Goal: Information Seeking & Learning: Find specific fact

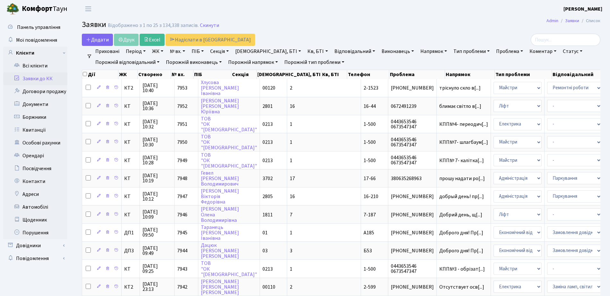
select select "25"
click at [153, 53] on link "ЖК" at bounding box center [158, 51] width 16 height 11
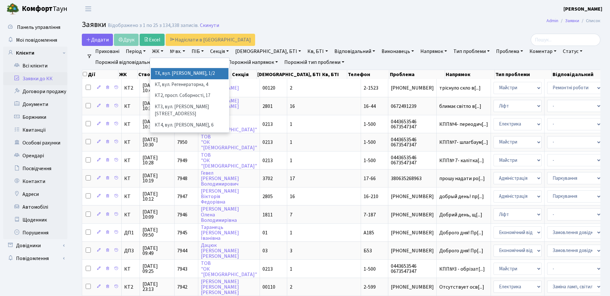
click at [177, 78] on li "ТХ, вул. [PERSON_NAME], 1/2" at bounding box center [190, 73] width 78 height 11
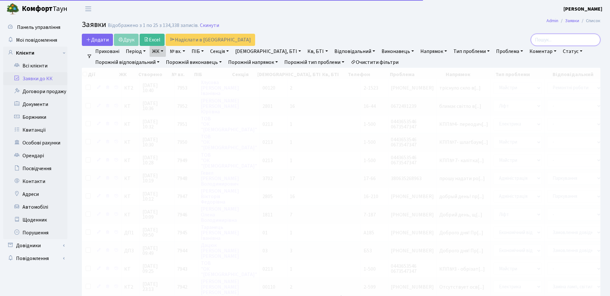
click at [568, 40] on input "search" at bounding box center [566, 40] width 70 height 12
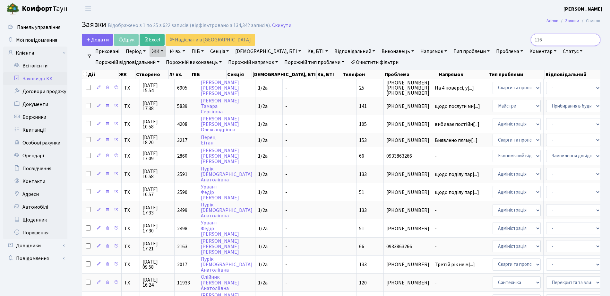
type input "116"
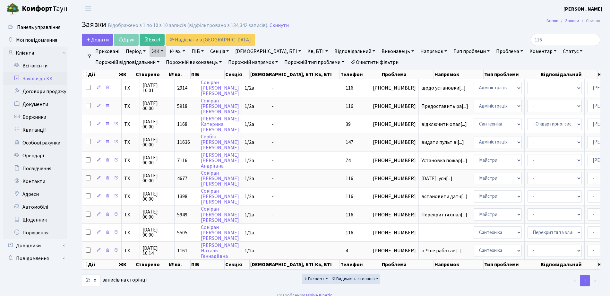
click at [162, 57] on ul "Приховані Період 12.09.2025 - 12.09.2025 ЖК ТХ, вул. Ділова, 1/2 КТ, вул. Реген…" at bounding box center [343, 57] width 503 height 22
click at [160, 53] on link "ЖК" at bounding box center [158, 51] width 16 height 11
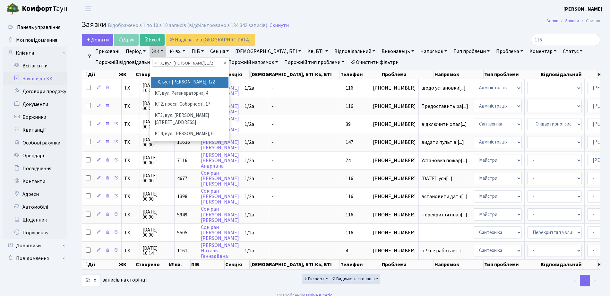
click at [443, 19] on main "Admin Заявки Список Заявки Відображено з 1 по 10 з 10 записів (відфільтровано з…" at bounding box center [341, 152] width 538 height 269
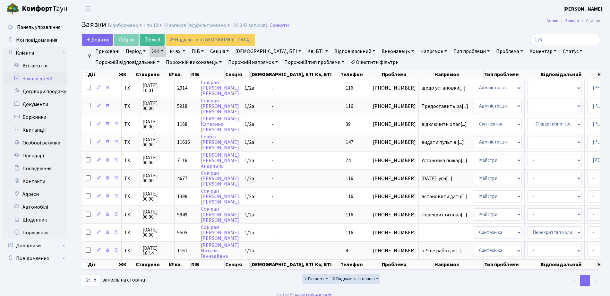
click at [156, 51] on link "ЖК" at bounding box center [158, 51] width 16 height 11
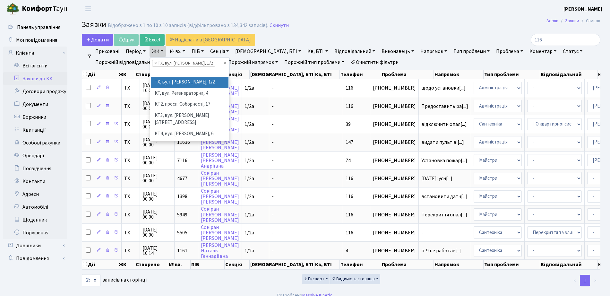
click at [157, 62] on li "× ТХ, вул. Ділова, 1/2" at bounding box center [183, 63] width 63 height 7
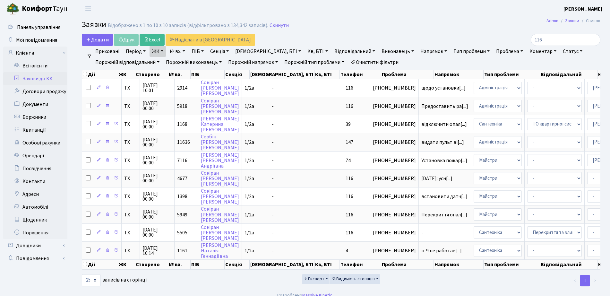
click at [156, 51] on link "ЖК" at bounding box center [158, 51] width 16 height 11
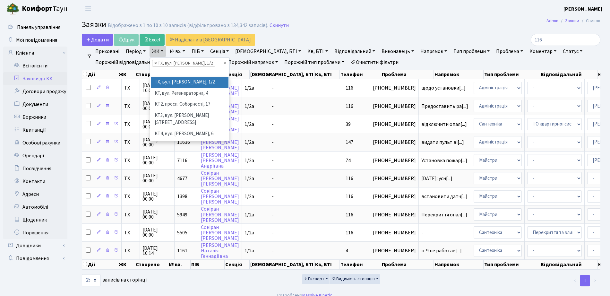
click at [155, 63] on span "×" at bounding box center [155, 63] width 2 height 6
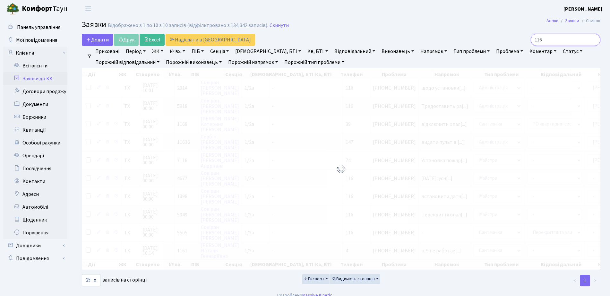
click at [572, 43] on input "116" at bounding box center [566, 40] width 70 height 12
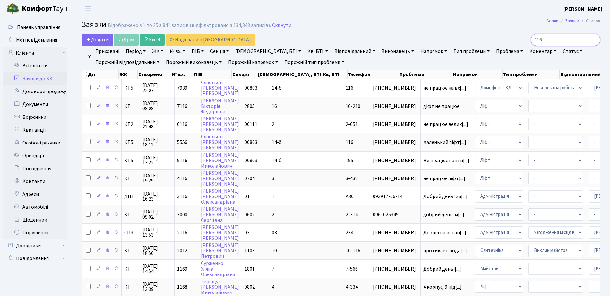
click at [595, 41] on input "116" at bounding box center [566, 40] width 70 height 12
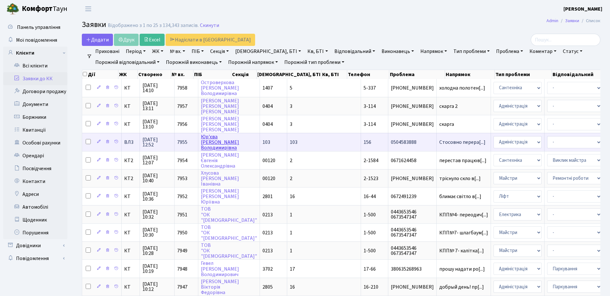
click at [208, 146] on link "Юр'єва Яна Володимирівна" at bounding box center [220, 142] width 38 height 18
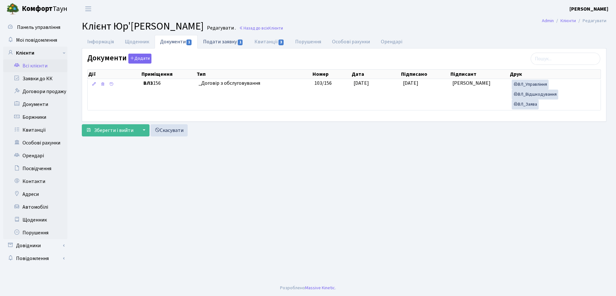
click at [232, 44] on link "Подати заявку 1" at bounding box center [223, 41] width 51 height 13
select select "25"
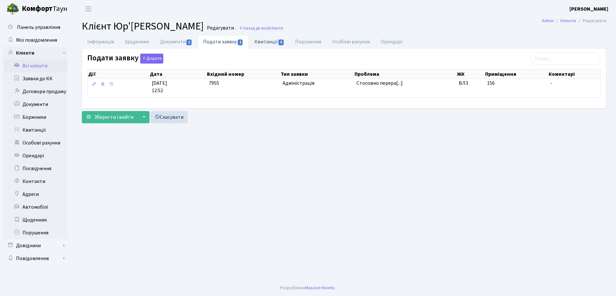
click at [255, 45] on link "Квитанції 3" at bounding box center [269, 41] width 41 height 13
select select "25"
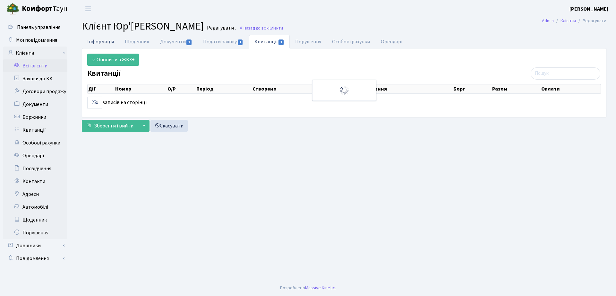
click at [92, 44] on link "Інформація" at bounding box center [101, 41] width 38 height 13
select select "25"
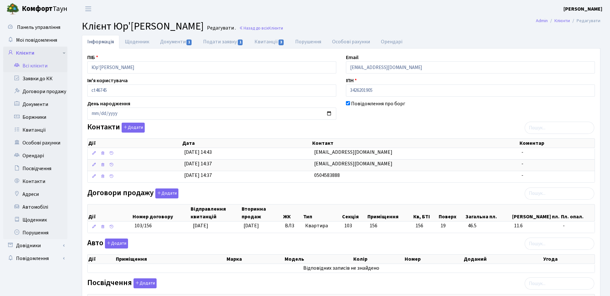
click at [50, 49] on link "Клієнти" at bounding box center [35, 53] width 64 height 13
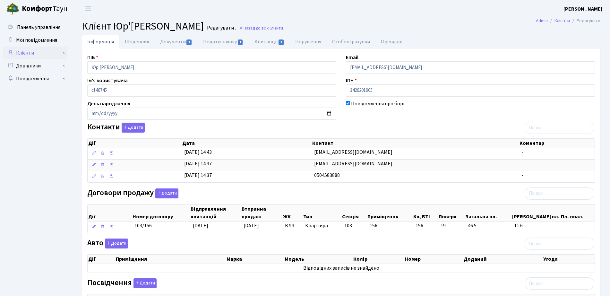
click at [17, 53] on link "Клієнти" at bounding box center [35, 53] width 64 height 13
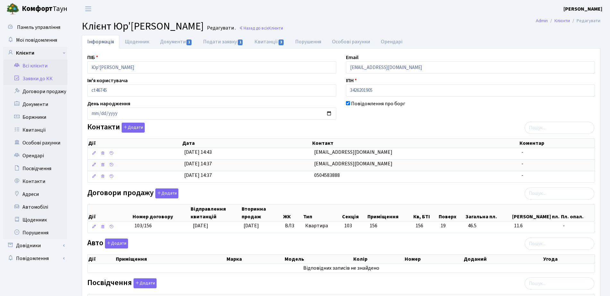
click at [33, 81] on link "Заявки до КК" at bounding box center [35, 78] width 64 height 13
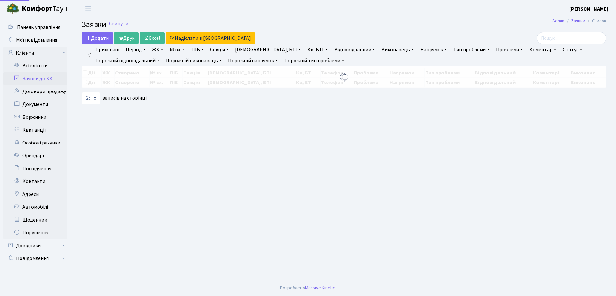
select select "25"
click at [31, 69] on link "Всі клієнти" at bounding box center [35, 65] width 64 height 13
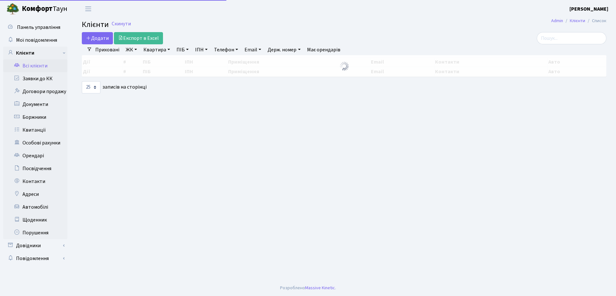
select select "25"
click at [567, 41] on input "search" at bounding box center [572, 38] width 70 height 12
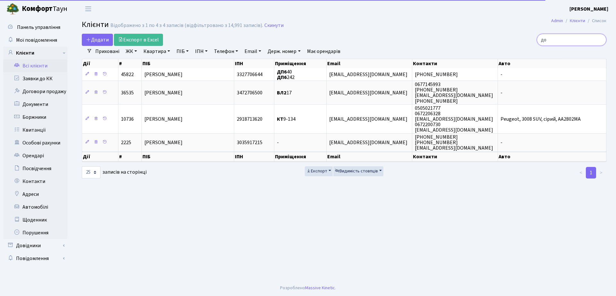
type input "д"
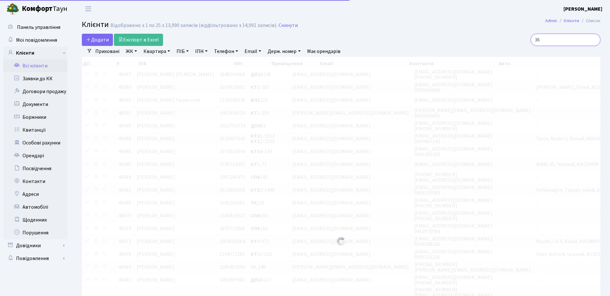
type input "36"
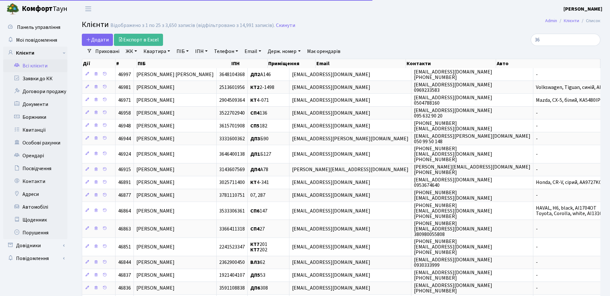
click at [135, 52] on link "ЖК" at bounding box center [131, 51] width 16 height 11
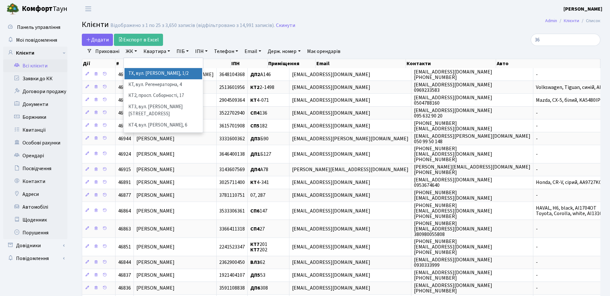
drag, startPoint x: 143, startPoint y: 81, endPoint x: 141, endPoint y: 72, distance: 9.3
click at [141, 72] on ul "ТХ, вул. Ділова, 1/2 КТ, вул. Регенераторна, 4 КТ2, просп. Соборності, 17 КТ3, …" at bounding box center [163, 100] width 79 height 64
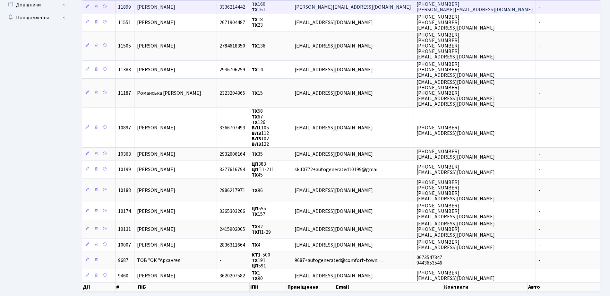
scroll to position [270, 0]
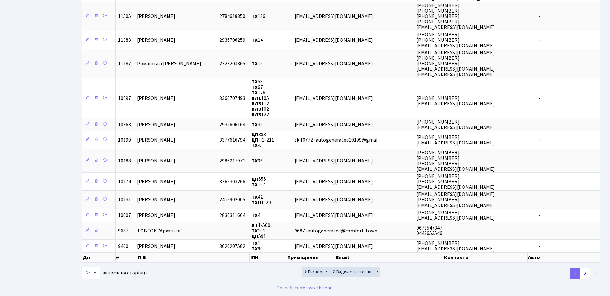
click at [587, 270] on link "2" at bounding box center [585, 274] width 10 height 12
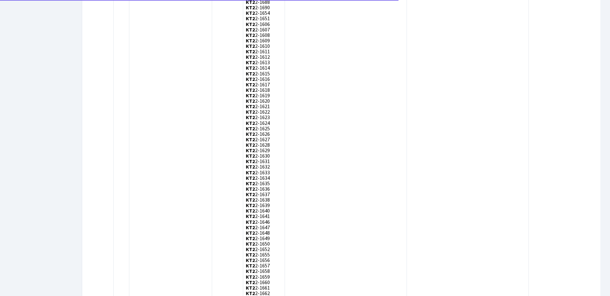
scroll to position [2141, 0]
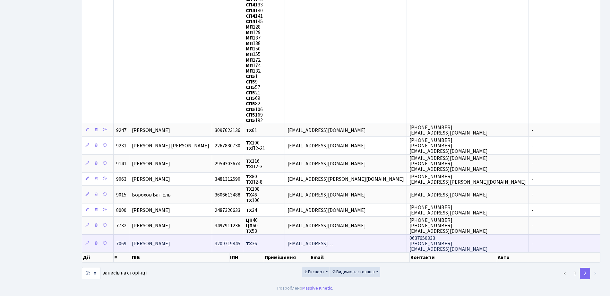
click at [243, 243] on td "3209719845" at bounding box center [227, 243] width 31 height 18
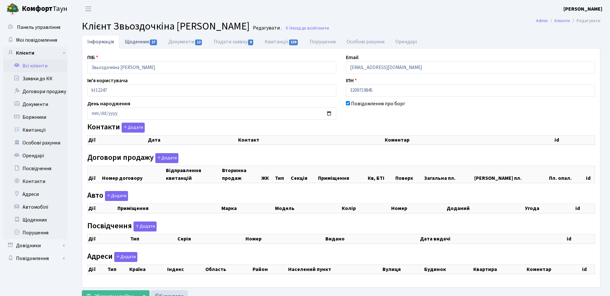
checkbox input "true"
select select "25"
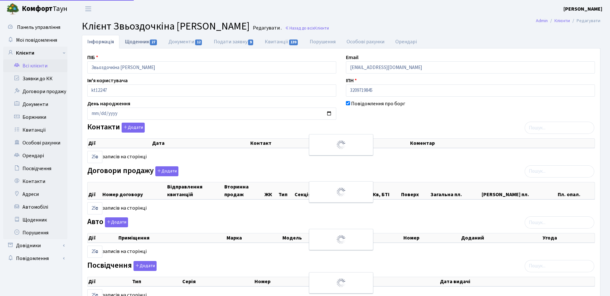
click at [147, 40] on link "Щоденник 27" at bounding box center [141, 41] width 44 height 13
select select "25"
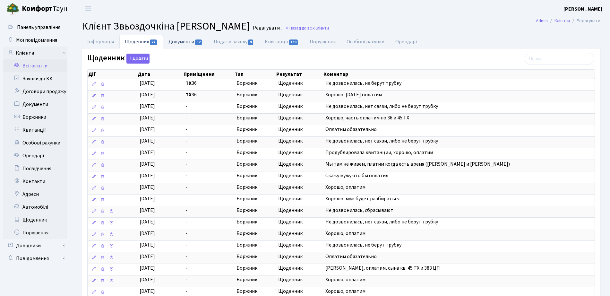
click at [186, 44] on link "Документи 12" at bounding box center [185, 41] width 45 height 13
select select "25"
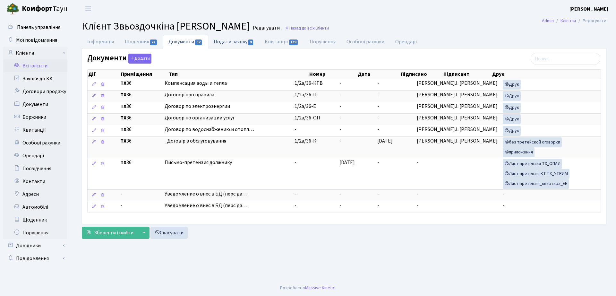
click at [252, 43] on span "9" at bounding box center [250, 42] width 5 height 6
select select "25"
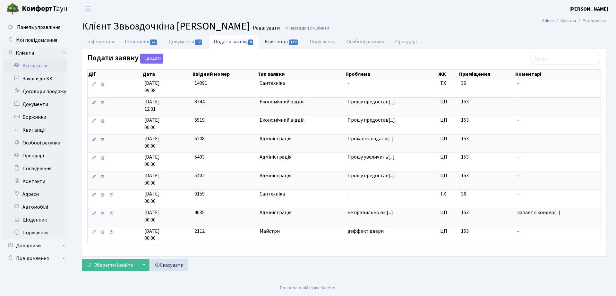
click at [272, 44] on link "Квитанції 139" at bounding box center [281, 41] width 45 height 13
select select "25"
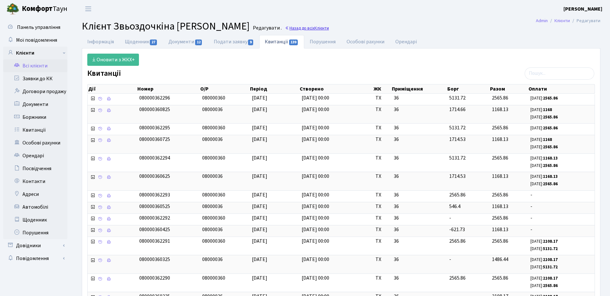
click at [325, 27] on span "Клієнти" at bounding box center [322, 28] width 14 height 6
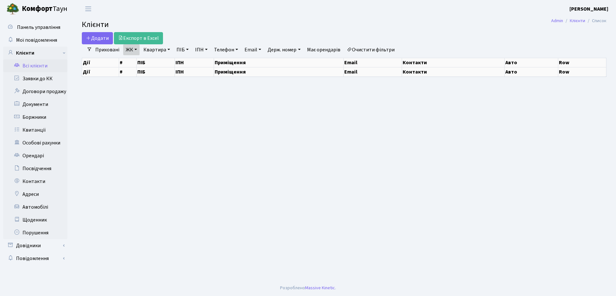
select select "25"
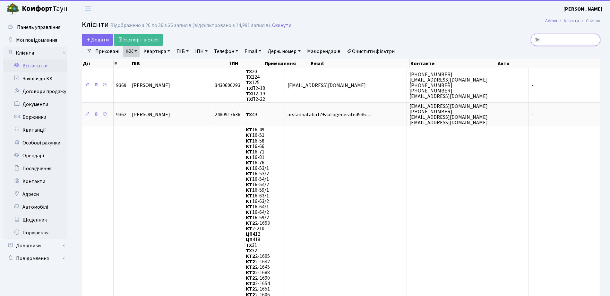
drag, startPoint x: 561, startPoint y: 39, endPoint x: 476, endPoint y: 31, distance: 86.0
click at [476, 38] on div "36" at bounding box center [517, 40] width 167 height 12
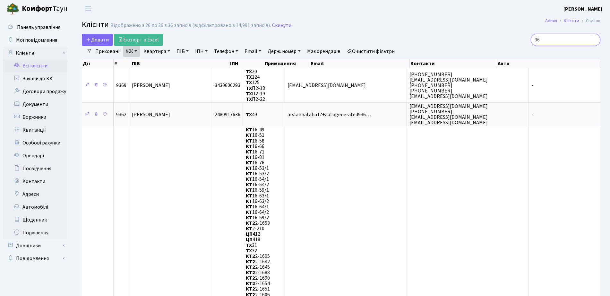
type input "1"
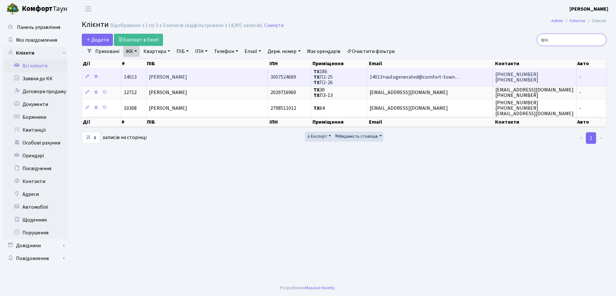
type input "яро"
click at [327, 73] on span "ТХ 186 ТХ П2-25 ТХ П2-26" at bounding box center [323, 77] width 19 height 18
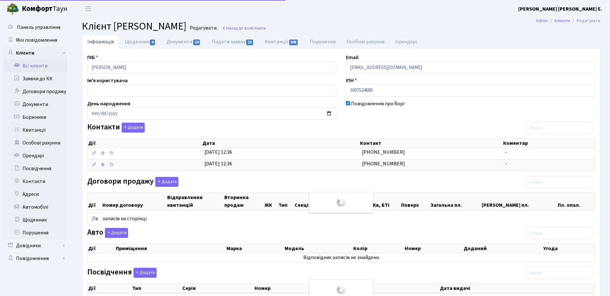
select select "25"
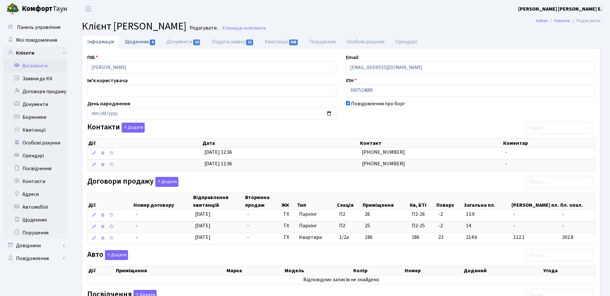
click at [135, 44] on link "Щоденник 4" at bounding box center [140, 41] width 42 height 13
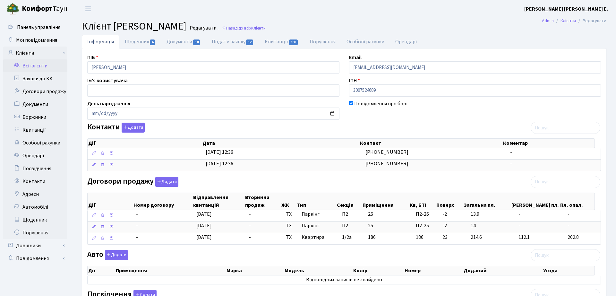
select select "25"
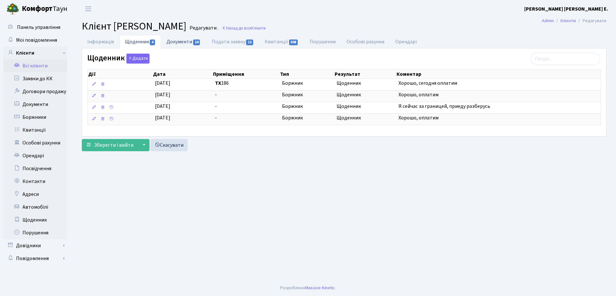
click at [180, 43] on link "Документи 10" at bounding box center [183, 41] width 45 height 13
select select "25"
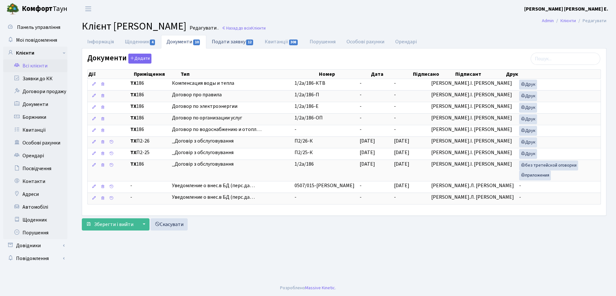
click at [218, 40] on link "Подати заявку 12" at bounding box center [232, 41] width 53 height 13
select select "25"
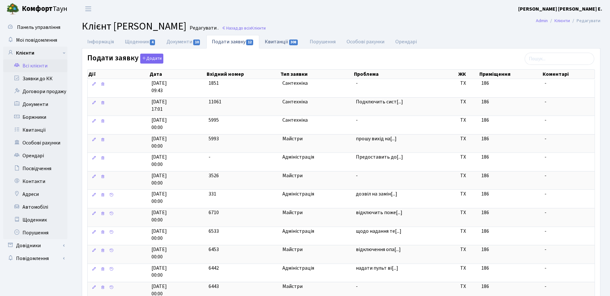
click at [280, 44] on link "Квитанції 308" at bounding box center [281, 41] width 45 height 13
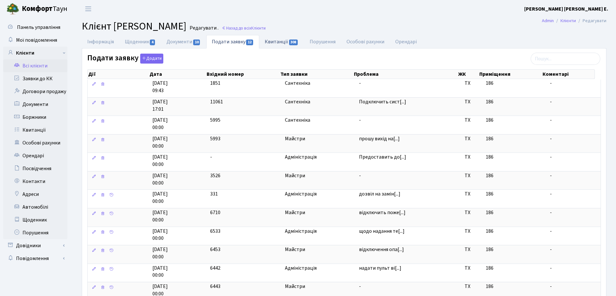
select select "25"
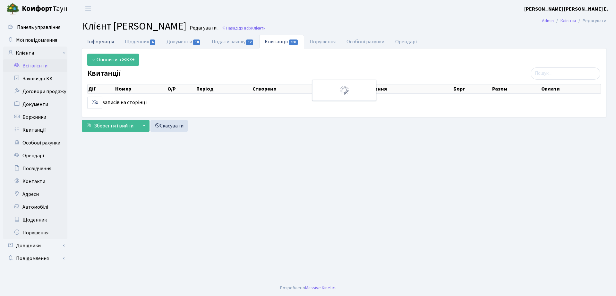
click at [99, 42] on link "Інформація" at bounding box center [101, 41] width 38 height 13
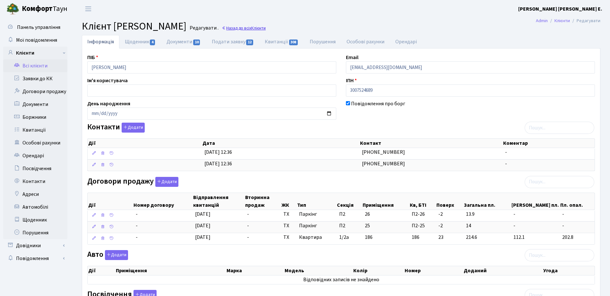
click at [266, 26] on span "Клієнти" at bounding box center [258, 28] width 14 height 6
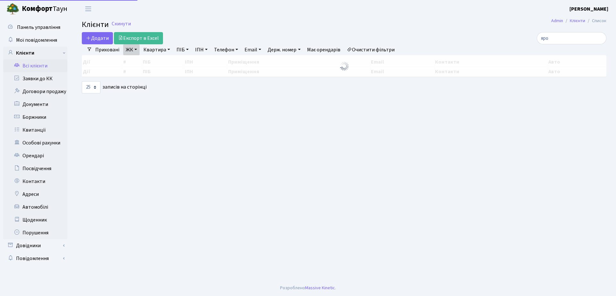
select select "25"
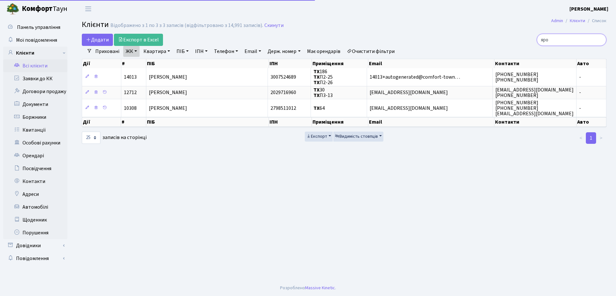
click at [575, 38] on input "яро" at bounding box center [572, 40] width 70 height 12
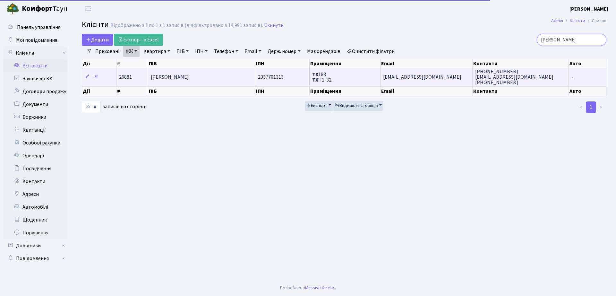
type input "[PERSON_NAME]"
click at [381, 71] on td "[EMAIL_ADDRESS][DOMAIN_NAME]" at bounding box center [427, 77] width 92 height 18
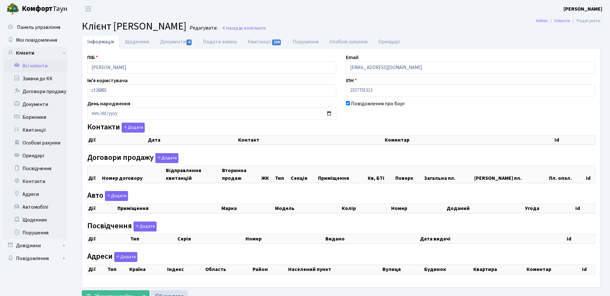
checkbox input "true"
select select "25"
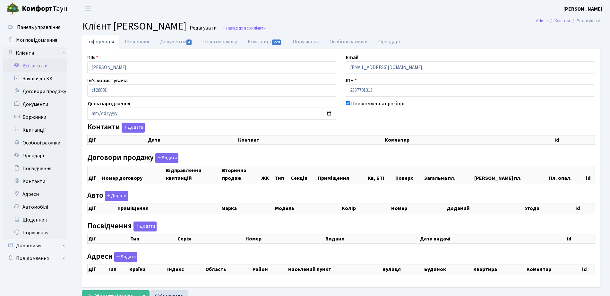
select select "25"
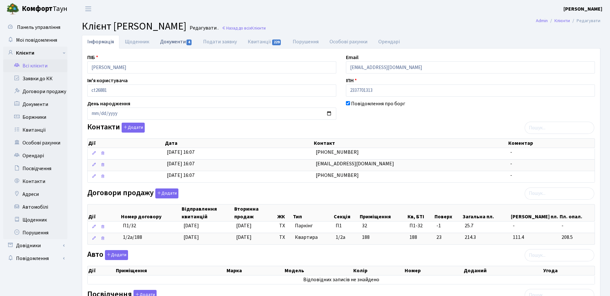
click at [174, 37] on link "Документи 4" at bounding box center [176, 41] width 43 height 13
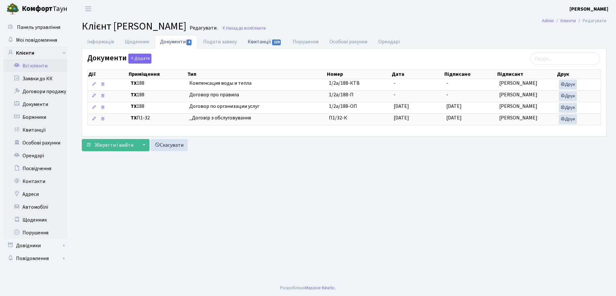
click at [263, 45] on link "Квитанції 229" at bounding box center [264, 41] width 45 height 13
select select "25"
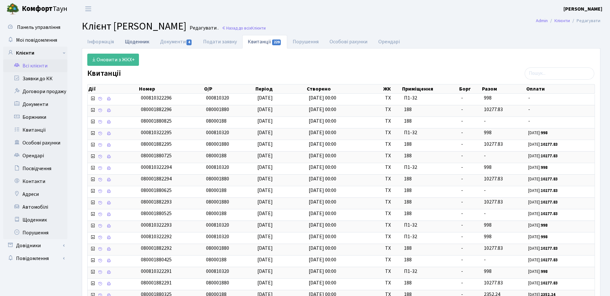
click at [119, 38] on link "Щоденник" at bounding box center [136, 41] width 35 height 13
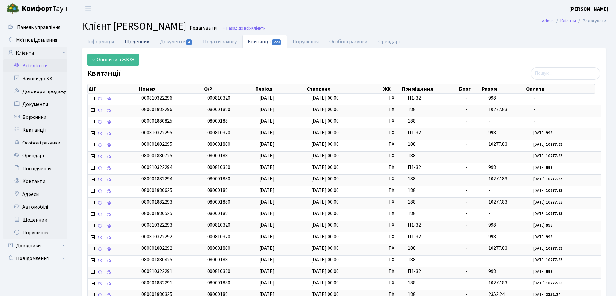
select select "25"
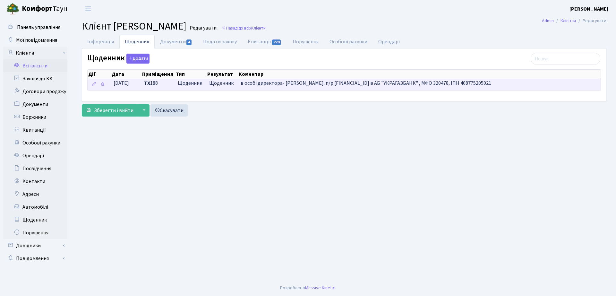
click at [295, 83] on span "в особі директора- [PERSON_NAME]. п/р [FINANCIAL_ID] в АБ "УКРАГАЗБАНК" , МФО 3…" at bounding box center [366, 83] width 251 height 7
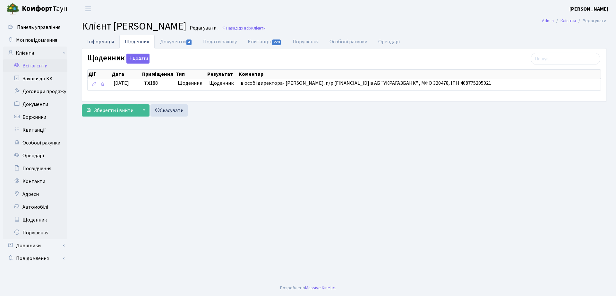
click at [101, 44] on link "Інформація" at bounding box center [101, 41] width 38 height 13
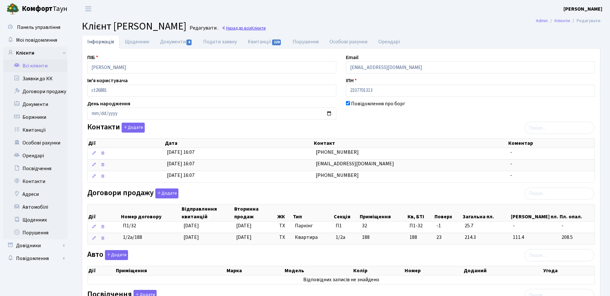
click at [266, 27] on span "Клієнти" at bounding box center [258, 28] width 14 height 6
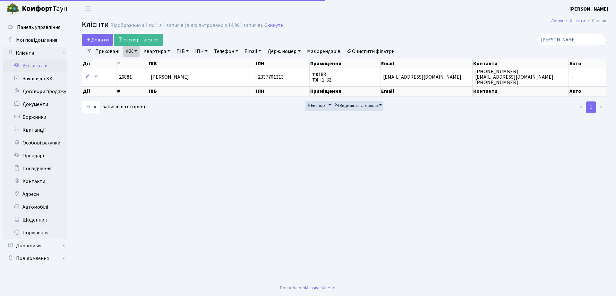
select select "25"
click at [138, 48] on link "ЖК" at bounding box center [131, 51] width 16 height 11
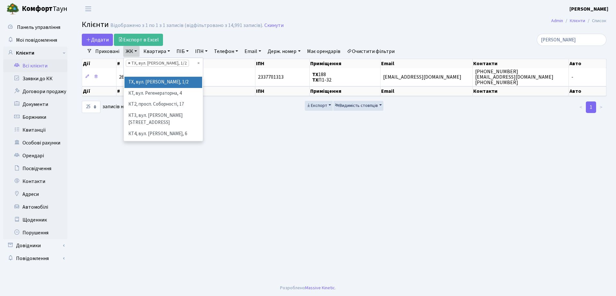
click at [128, 64] on span "×" at bounding box center [129, 63] width 2 height 6
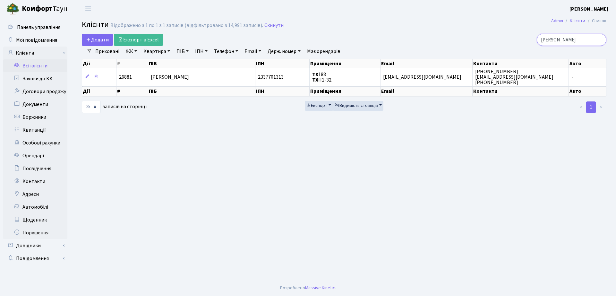
click at [565, 39] on input "[PERSON_NAME]" at bounding box center [572, 40] width 70 height 12
type input "[PERSON_NAME]"
